Goal: Check status: Check status

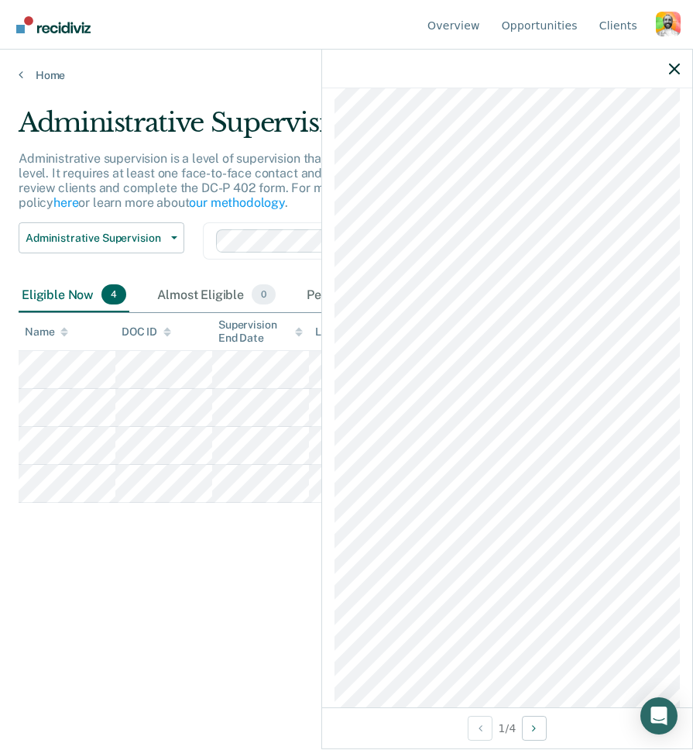
scroll to position [927, 0]
